Goal: Task Accomplishment & Management: Manage account settings

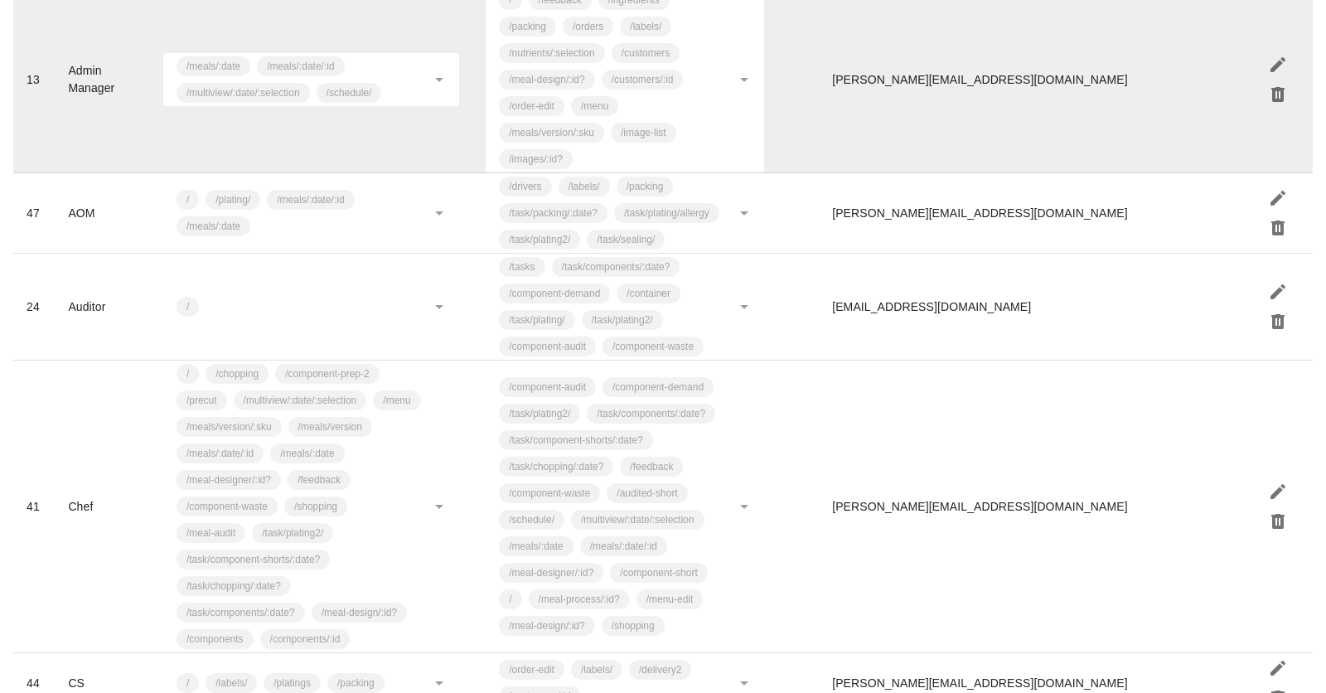
scroll to position [437, 0]
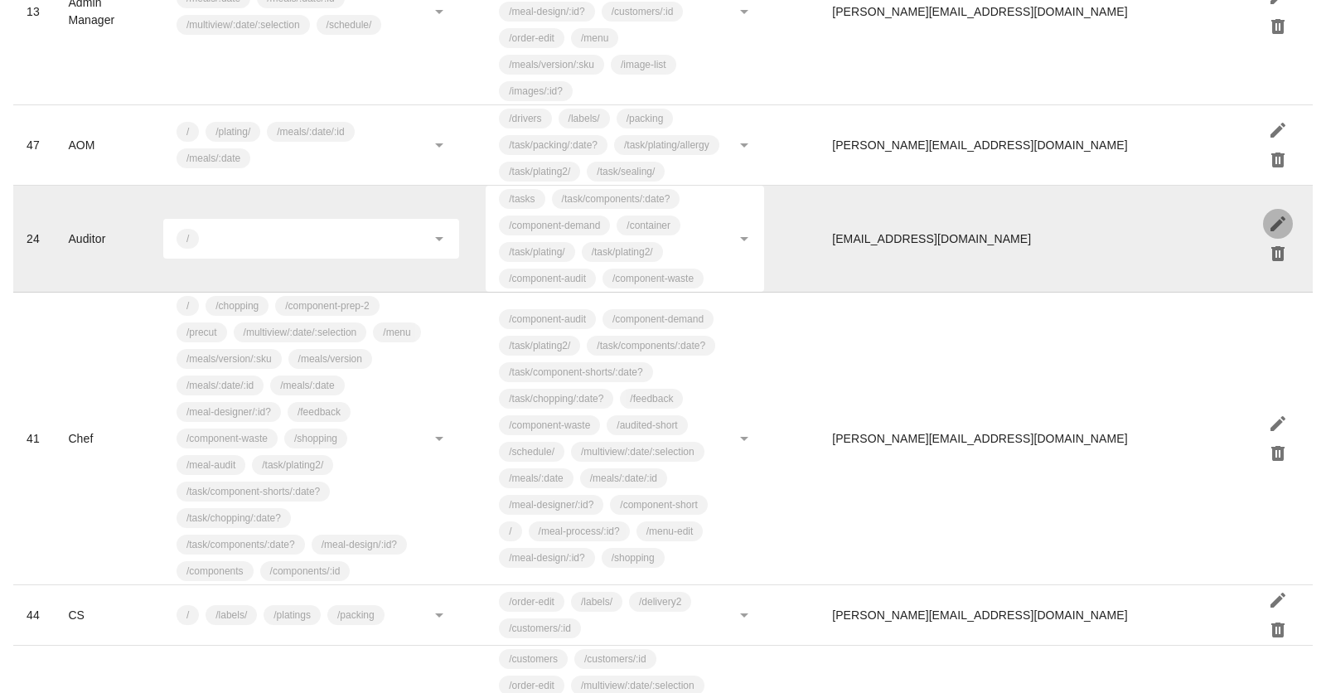
click at [1280, 215] on icon "button" at bounding box center [1278, 224] width 20 height 20
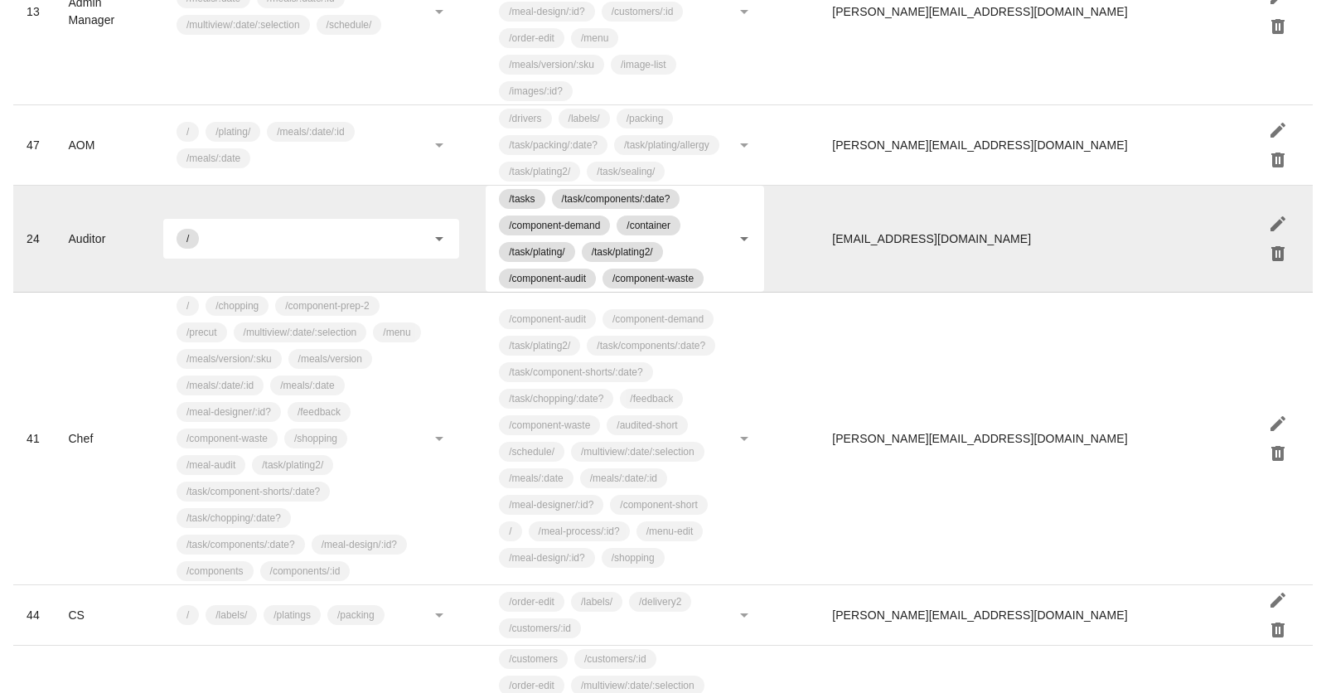
click at [462, 267] on td "/" at bounding box center [311, 239] width 322 height 107
click at [452, 233] on div "/" at bounding box center [311, 239] width 296 height 40
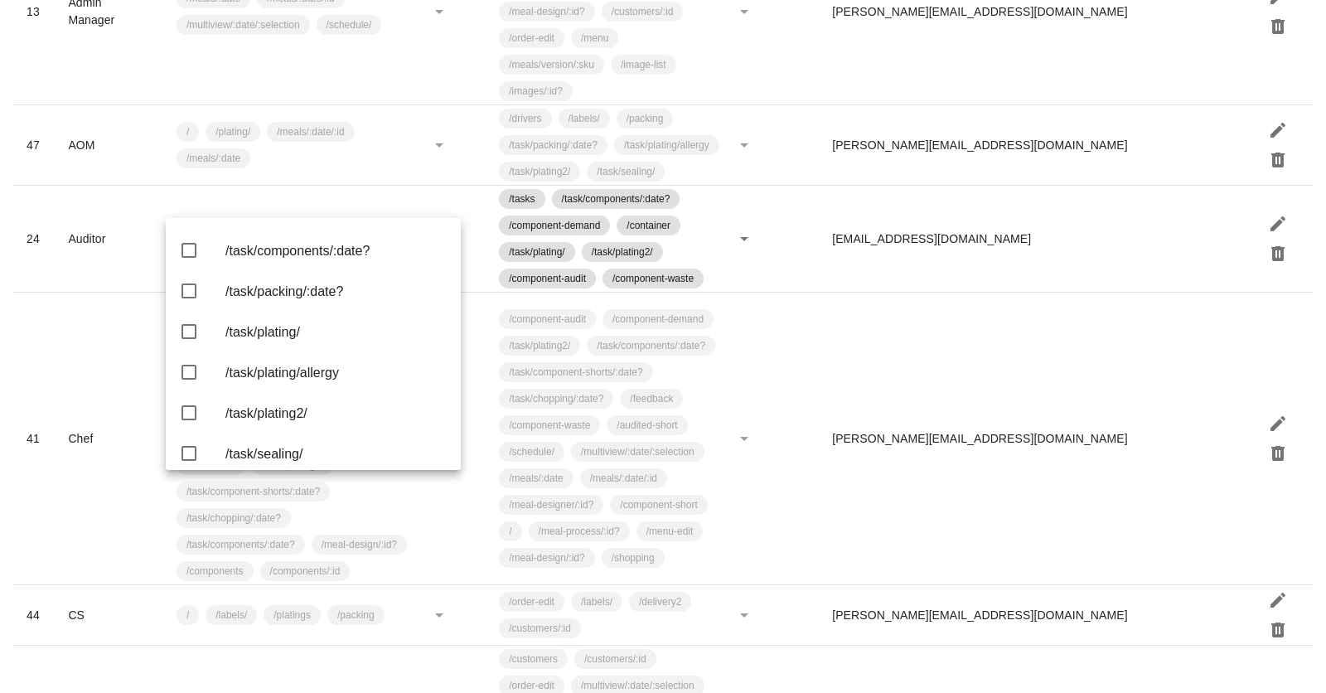
scroll to position [3261, 0]
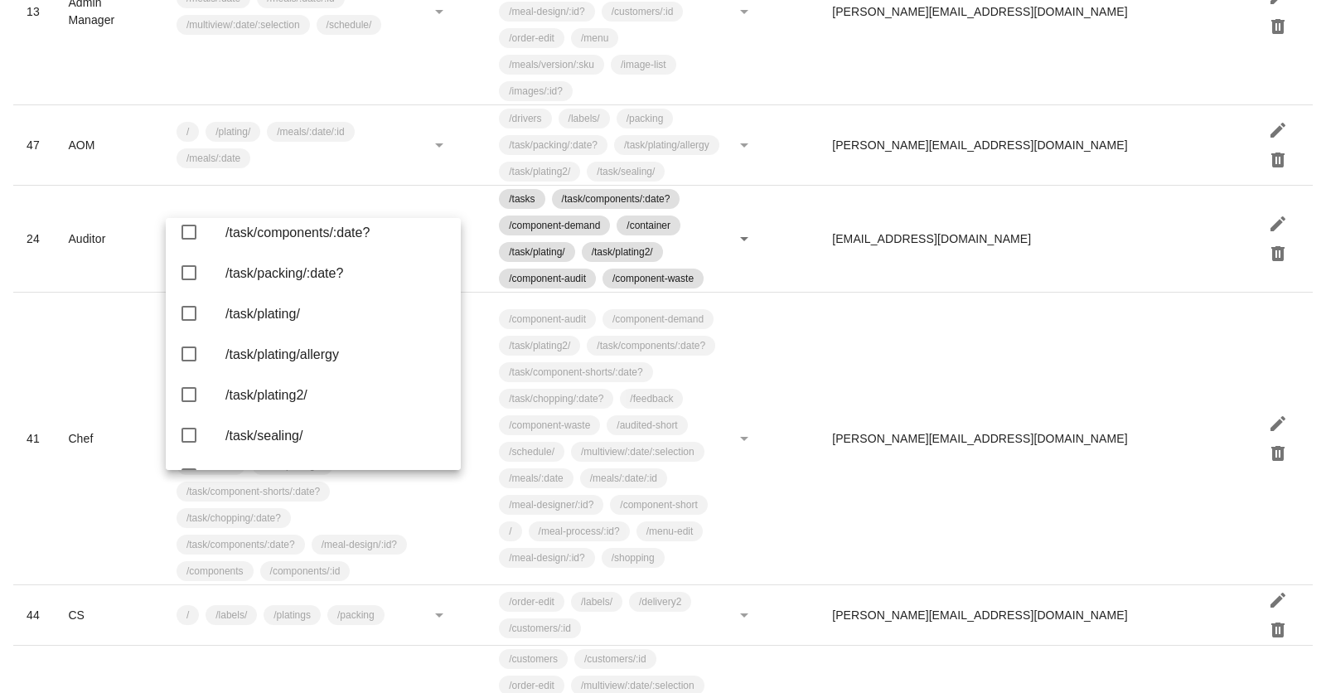
click at [343, 159] on div "/task/chopping/:date?" at bounding box center [336, 151] width 222 height 16
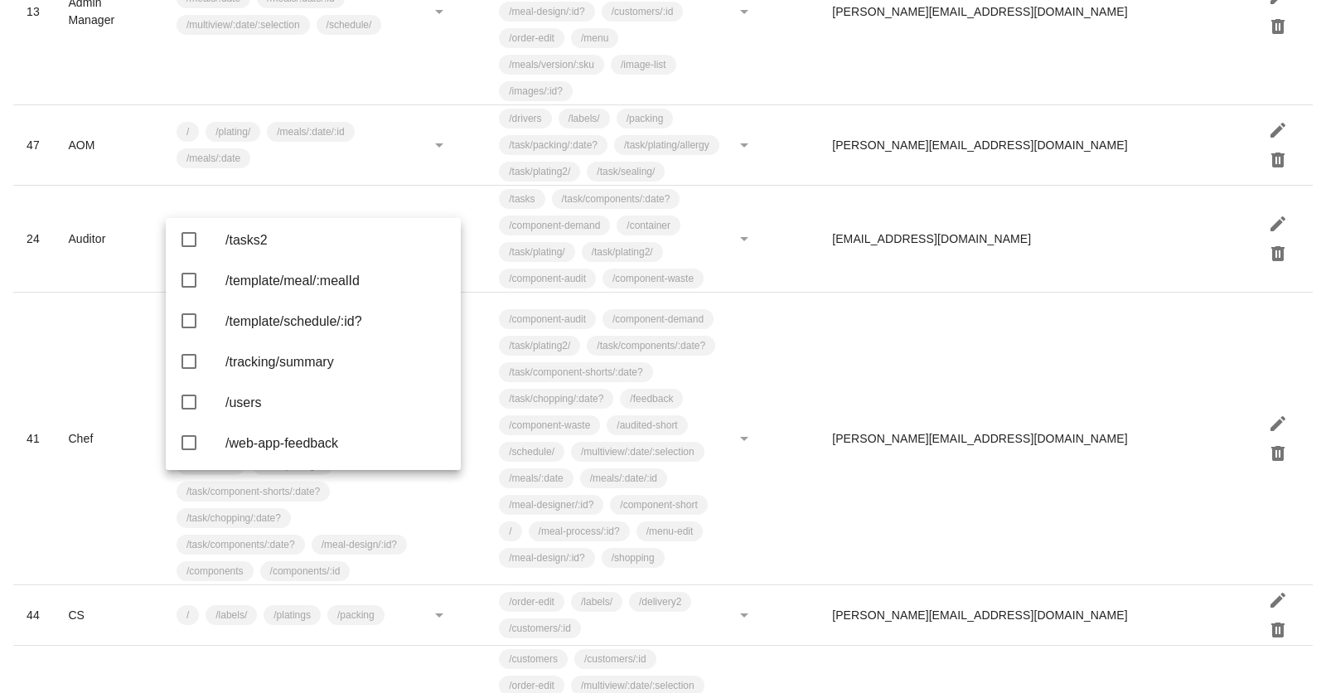
scroll to position [3624, 0]
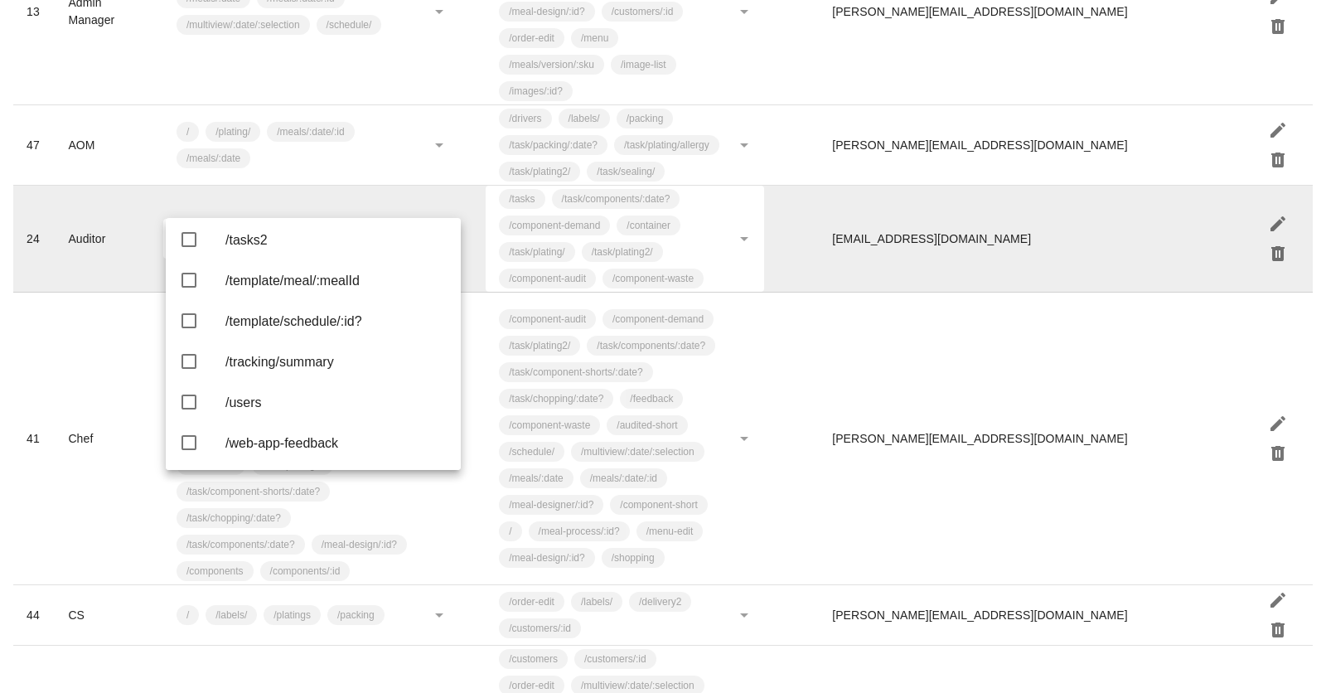
click at [1041, 209] on td "[EMAIL_ADDRESS][DOMAIN_NAME]" at bounding box center [1034, 239] width 431 height 107
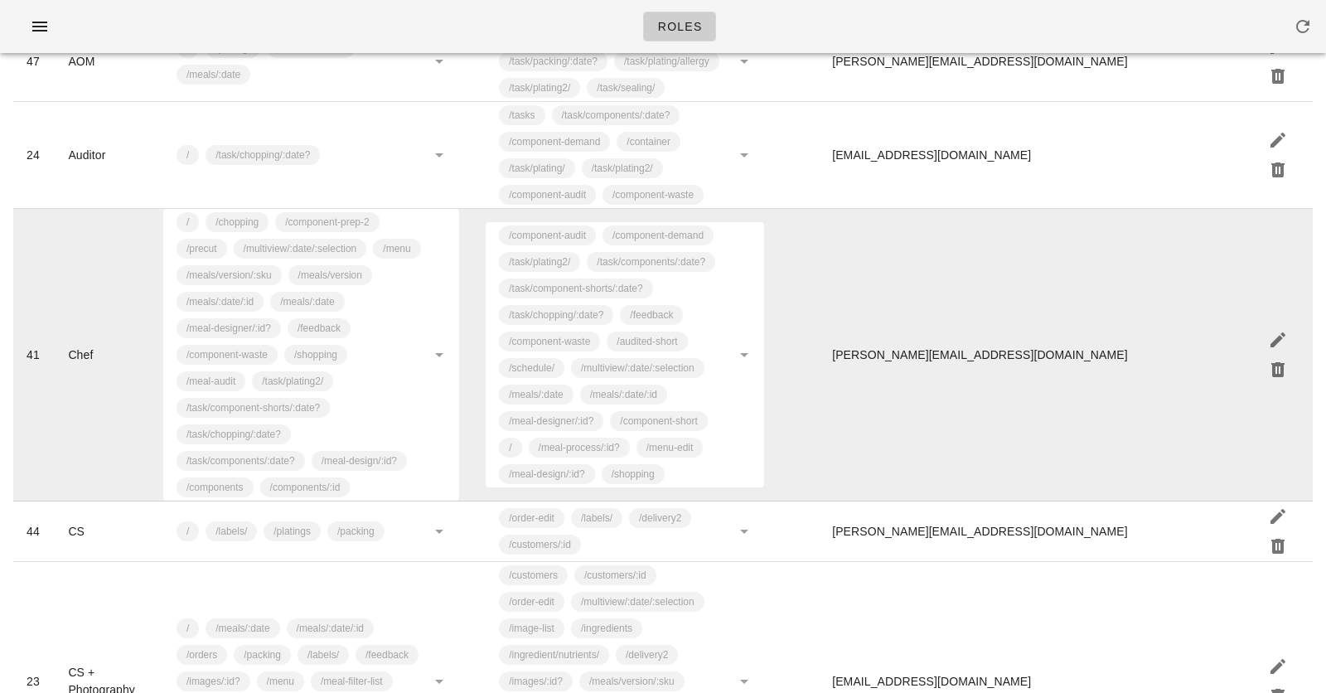
scroll to position [519, 0]
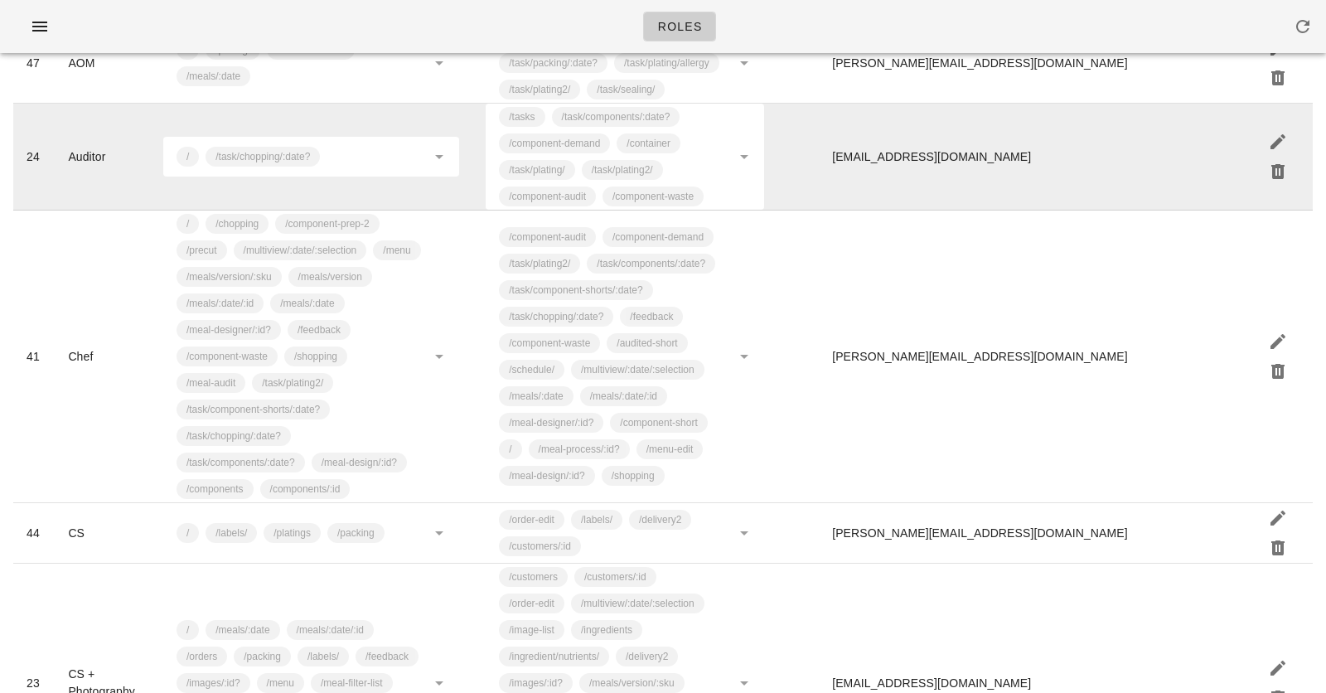
click at [1115, 145] on td "[EMAIL_ADDRESS][DOMAIN_NAME]" at bounding box center [1034, 157] width 431 height 107
click at [1285, 134] on icon "button" at bounding box center [1278, 142] width 20 height 20
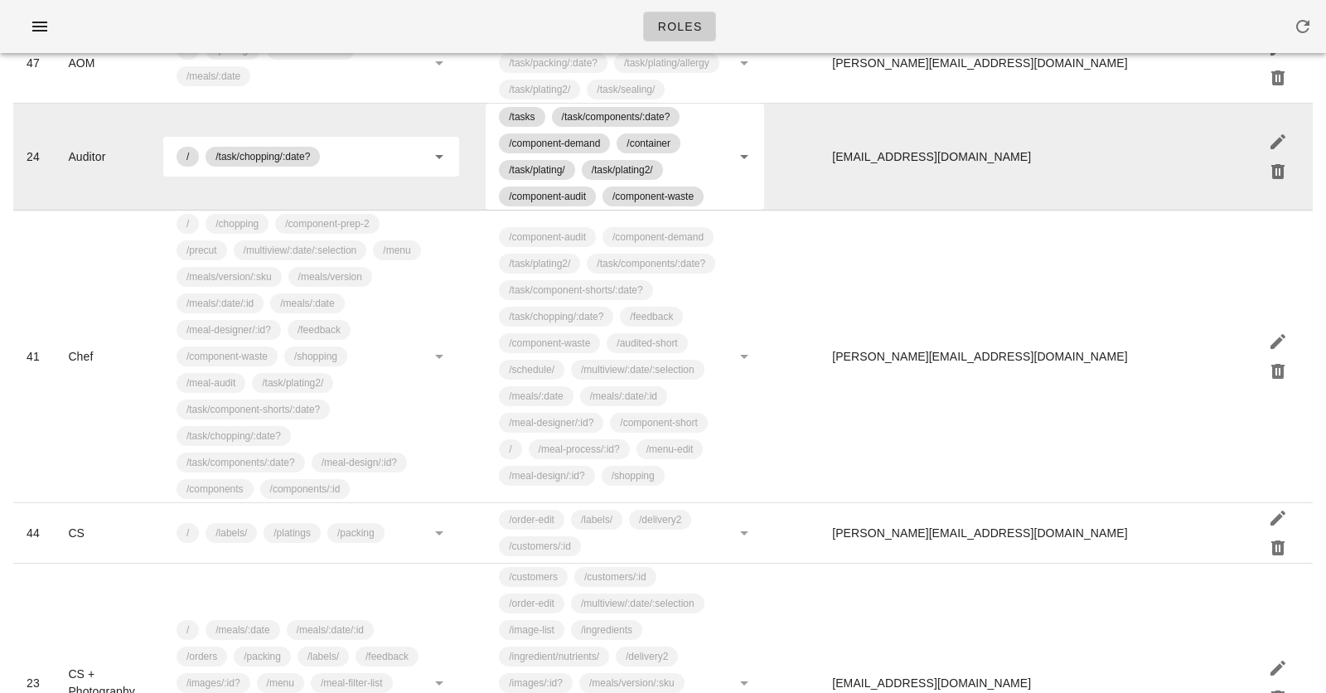
click at [435, 164] on icon at bounding box center [439, 157] width 20 height 20
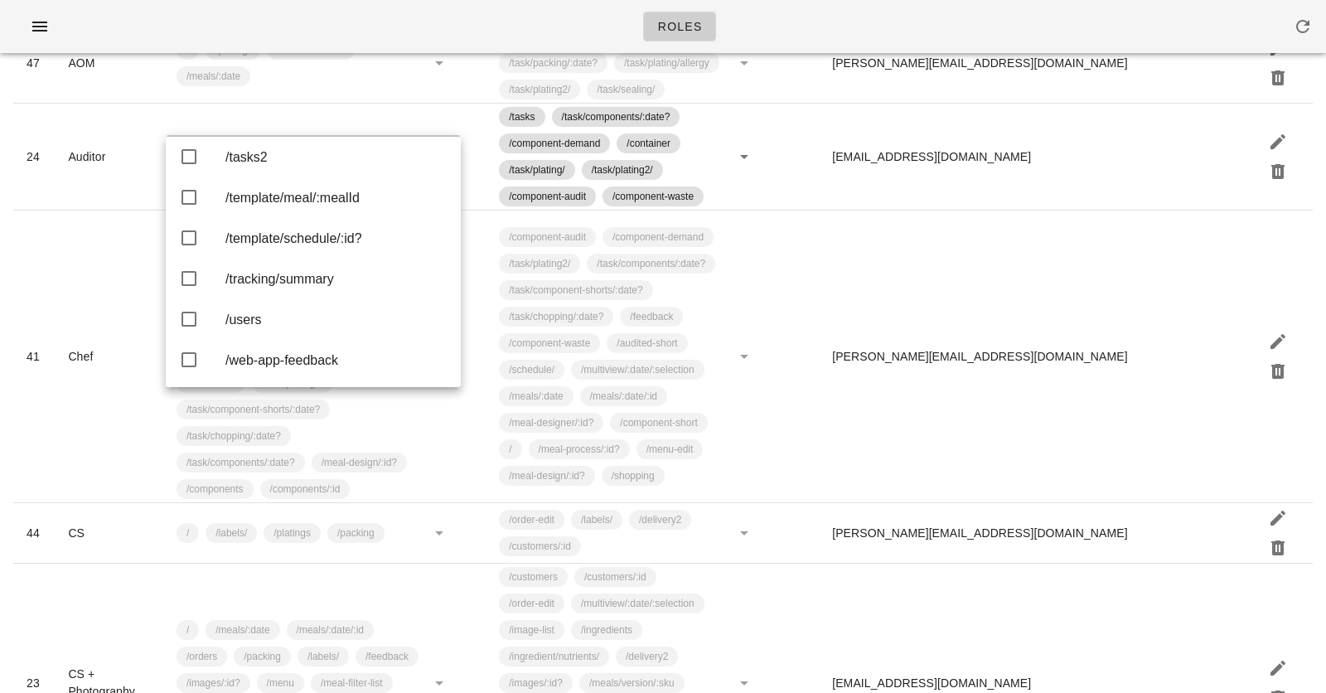
click at [258, 124] on div "/tasks" at bounding box center [336, 117] width 222 height 16
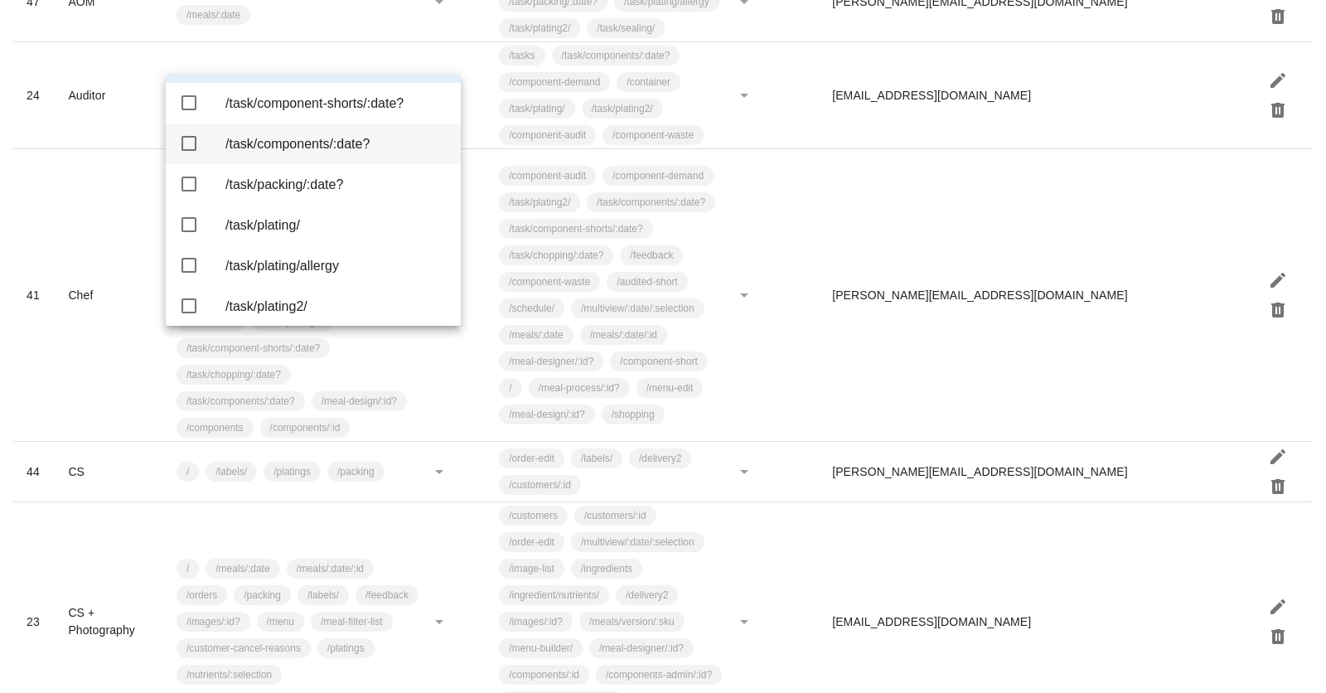
scroll to position [3207, 0]
click at [272, 150] on div "/task/components/:date?" at bounding box center [336, 142] width 222 height 16
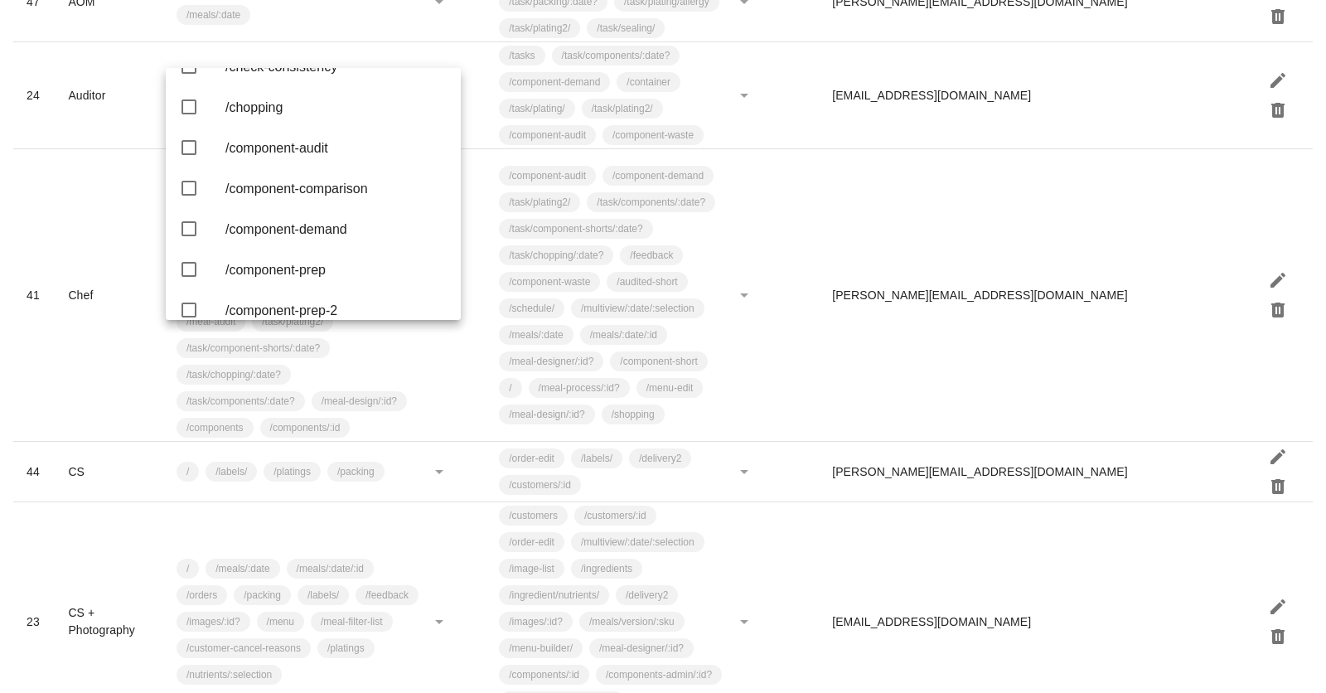
scroll to position [152, 0]
click at [309, 245] on div "/component-demand" at bounding box center [336, 228] width 222 height 36
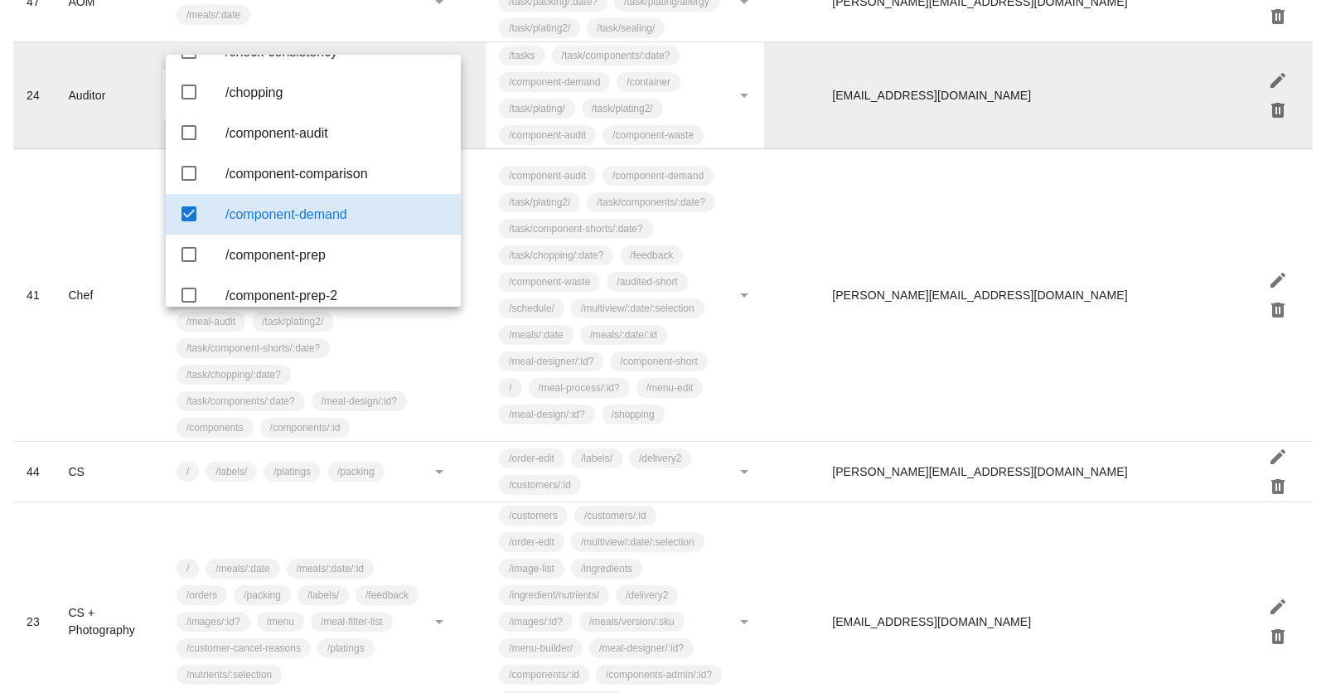
click at [796, 104] on td at bounding box center [798, 95] width 42 height 107
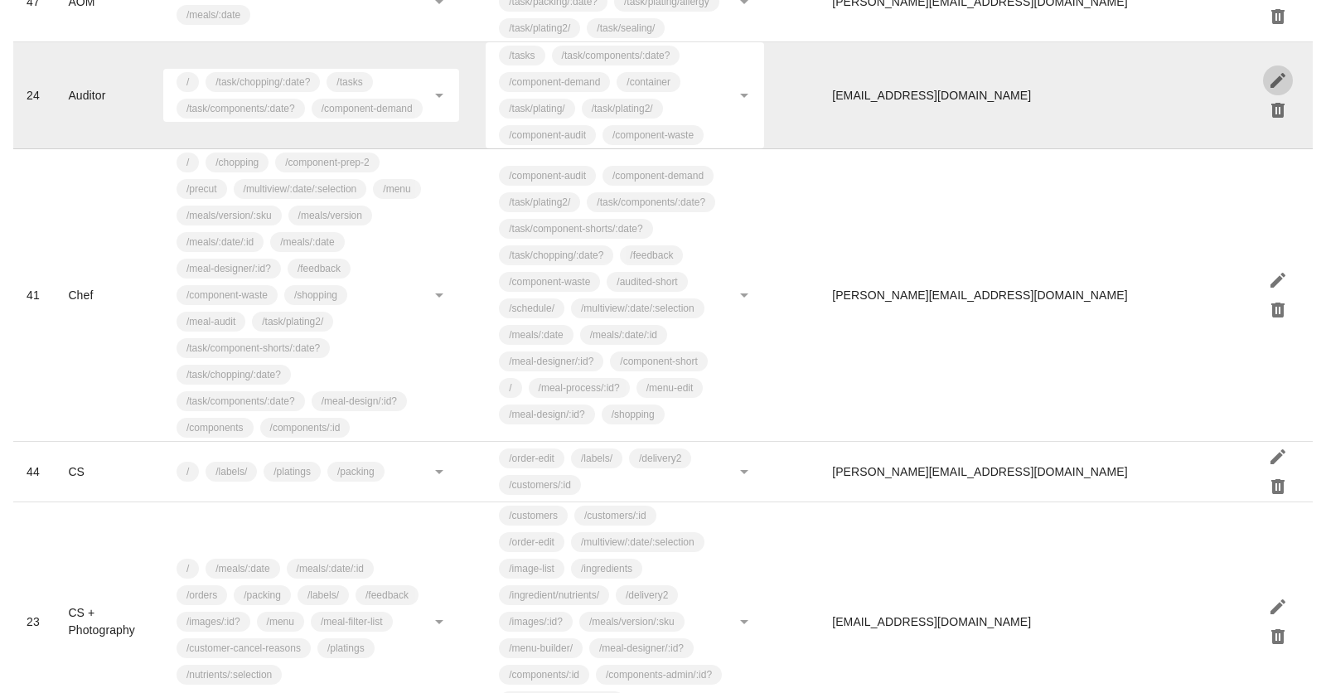
click at [1283, 71] on icon "button" at bounding box center [1278, 80] width 20 height 20
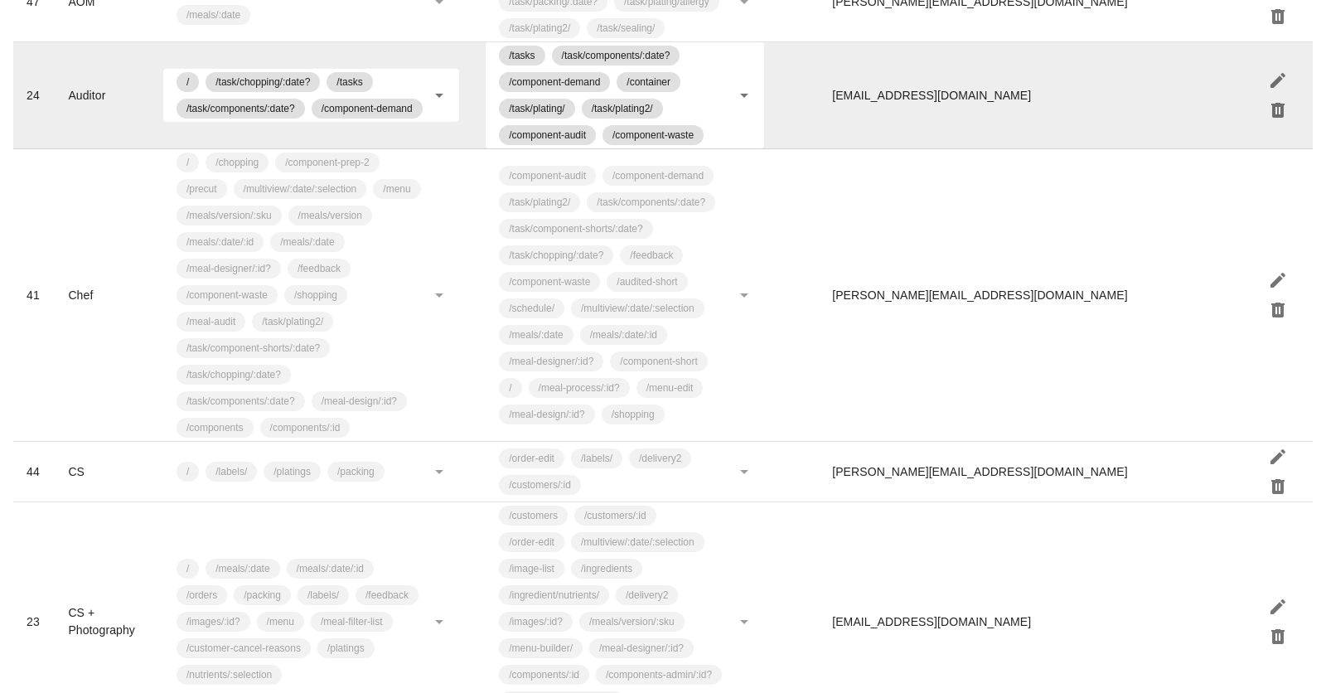
click at [749, 85] on icon at bounding box center [744, 95] width 20 height 20
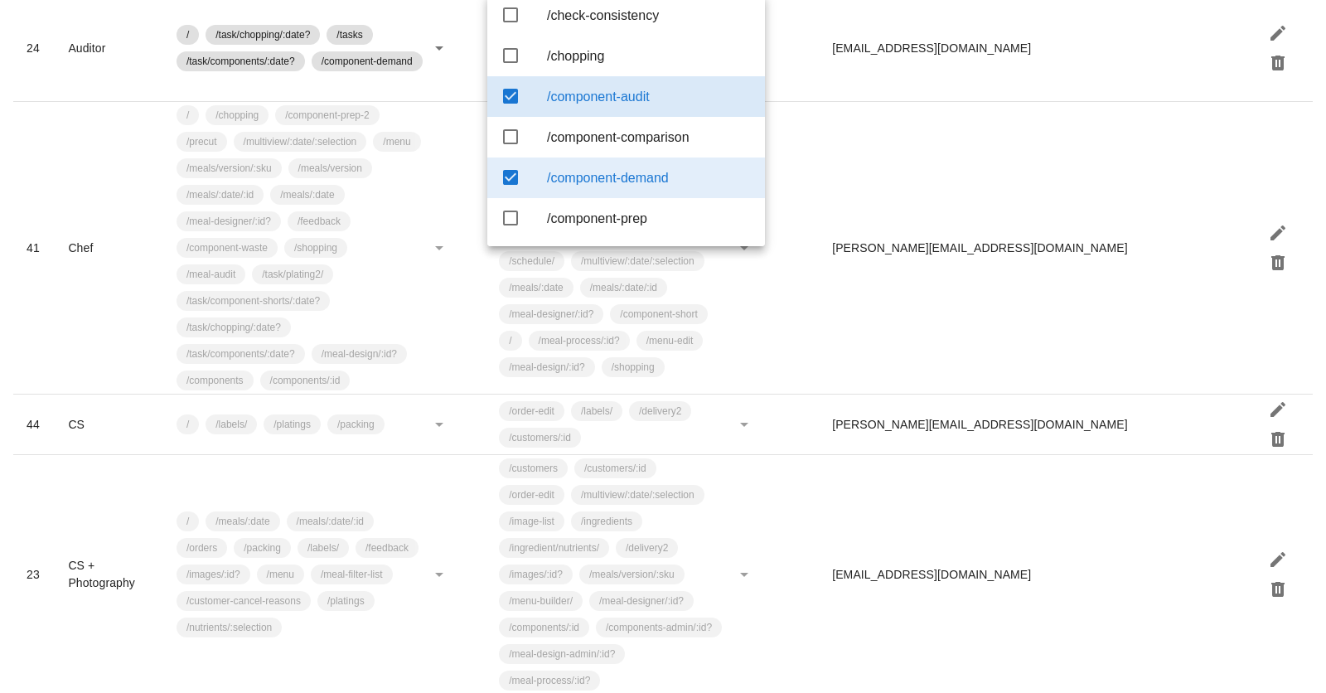
scroll to position [131, 0]
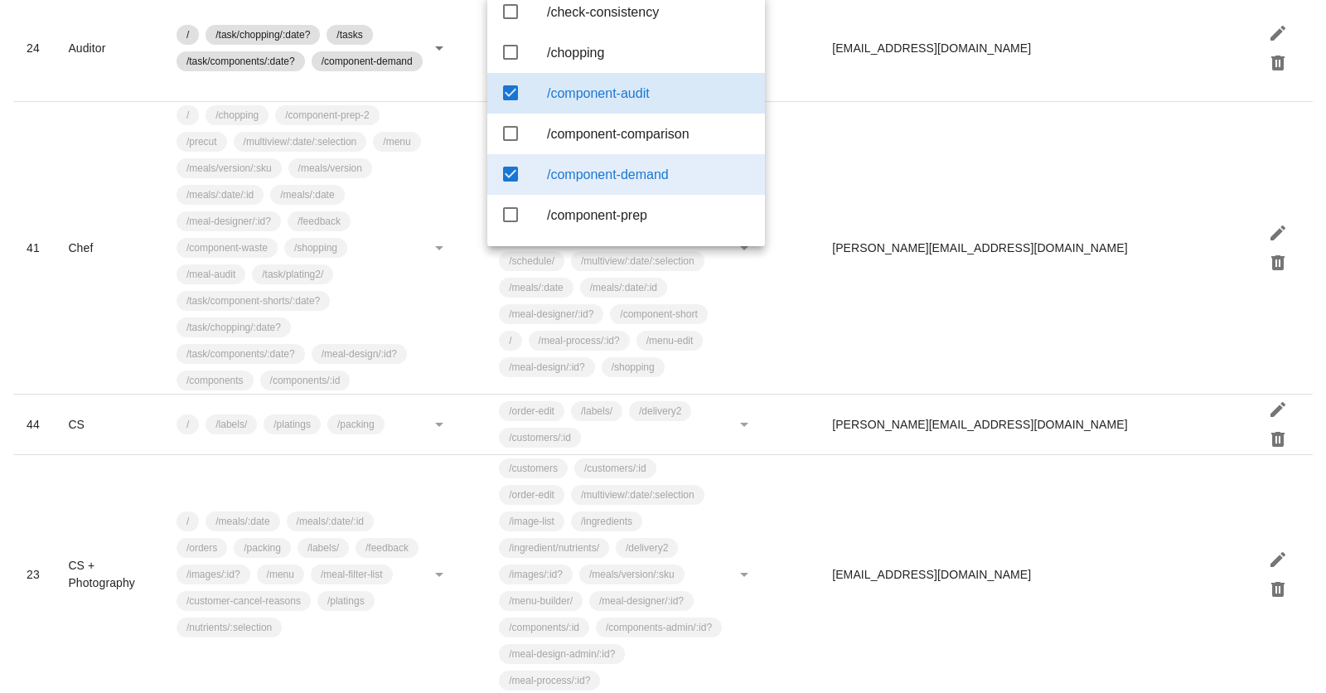
click at [571, 182] on div "/component-demand" at bounding box center [649, 175] width 205 height 16
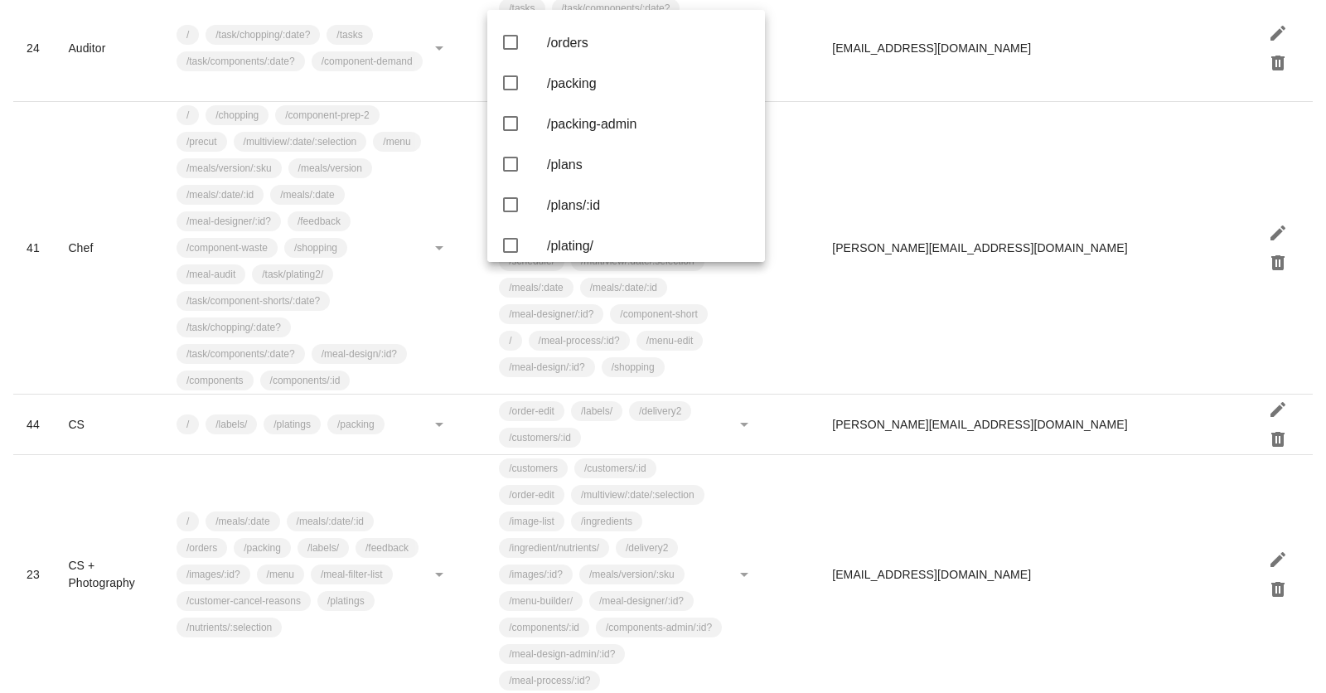
scroll to position [2403, 0]
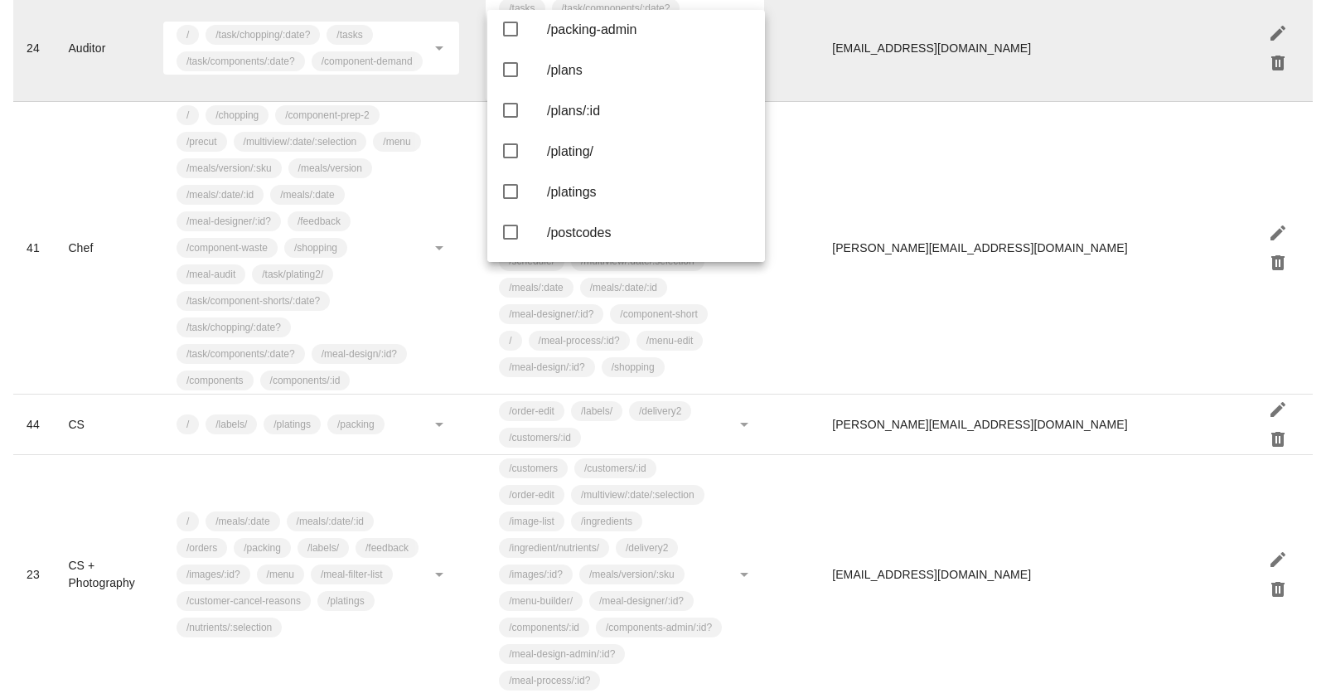
click at [958, 80] on td "[EMAIL_ADDRESS][DOMAIN_NAME]" at bounding box center [1034, 48] width 431 height 107
